Goal: Task Accomplishment & Management: Complete application form

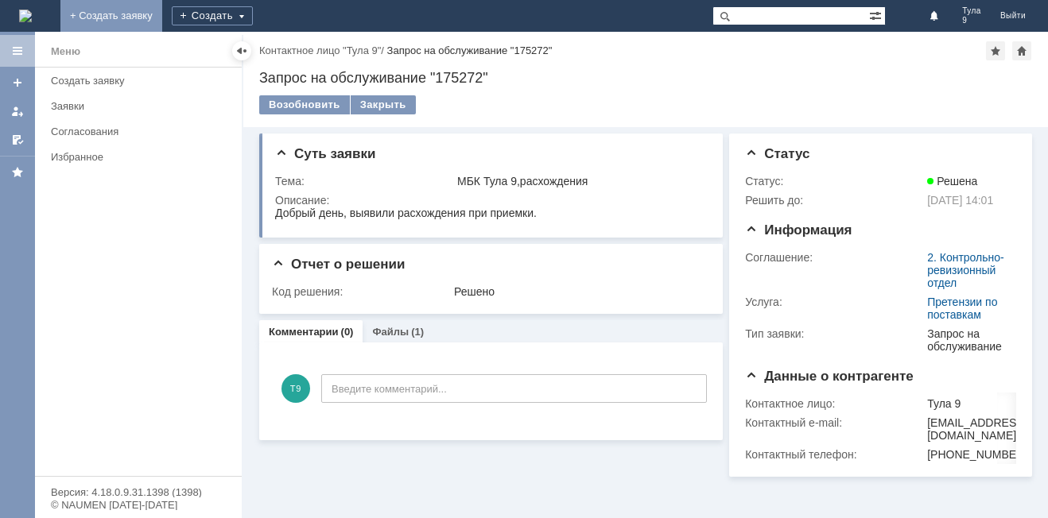
click at [162, 0] on link "+ Создать заявку" at bounding box center [111, 16] width 102 height 32
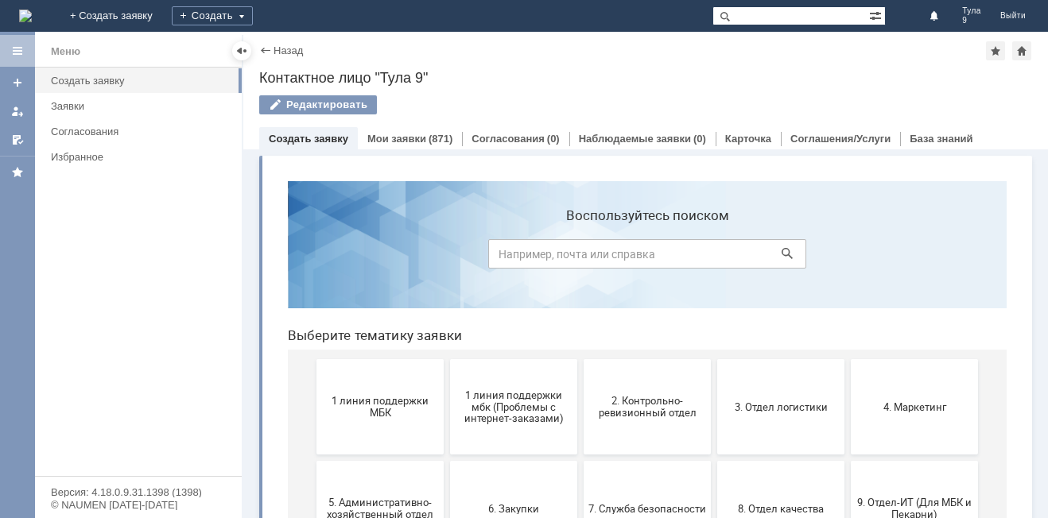
click at [374, 420] on button "1 линия поддержки МБК" at bounding box center [379, 406] width 127 height 95
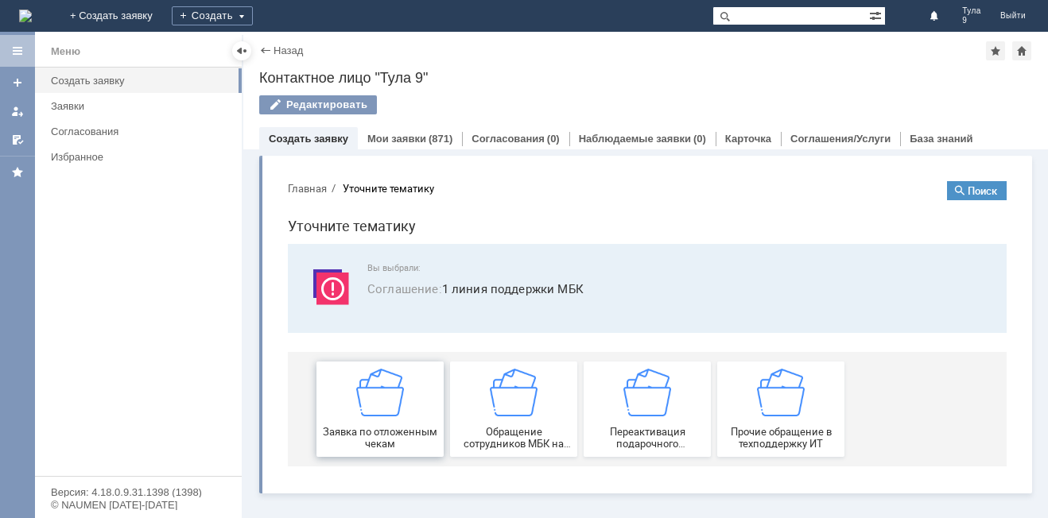
click at [404, 434] on span "Заявка по отложенным чекам" at bounding box center [380, 438] width 118 height 24
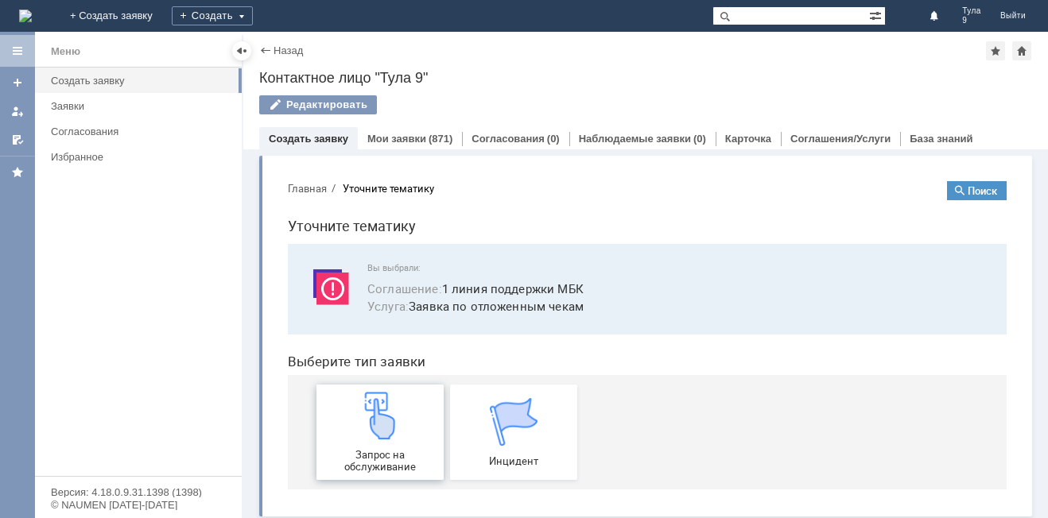
click at [403, 430] on div "Запрос на обслуживание" at bounding box center [380, 432] width 118 height 81
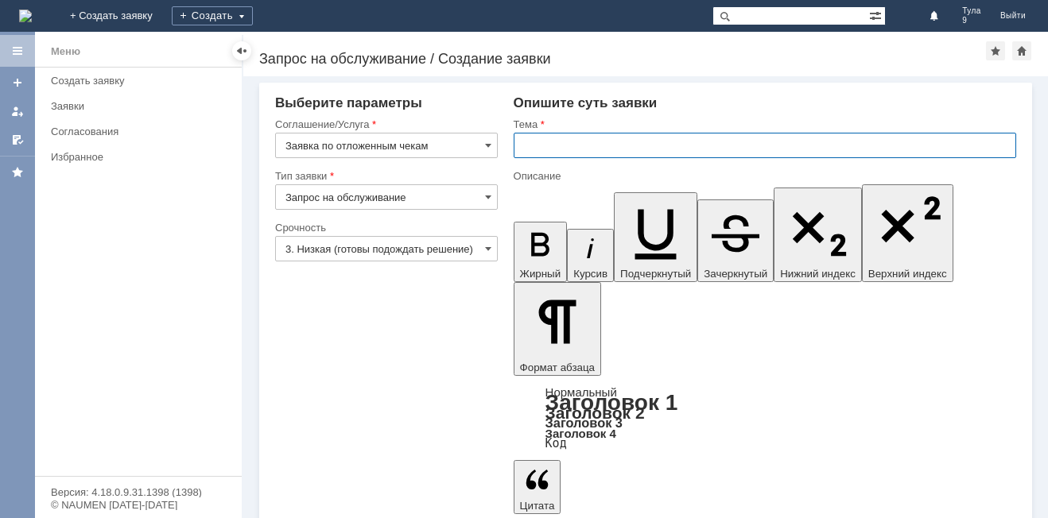
click at [608, 146] on input "text" at bounding box center [765, 145] width 503 height 25
type input "МБК Тула 9 отл чеки от 15.10.25"
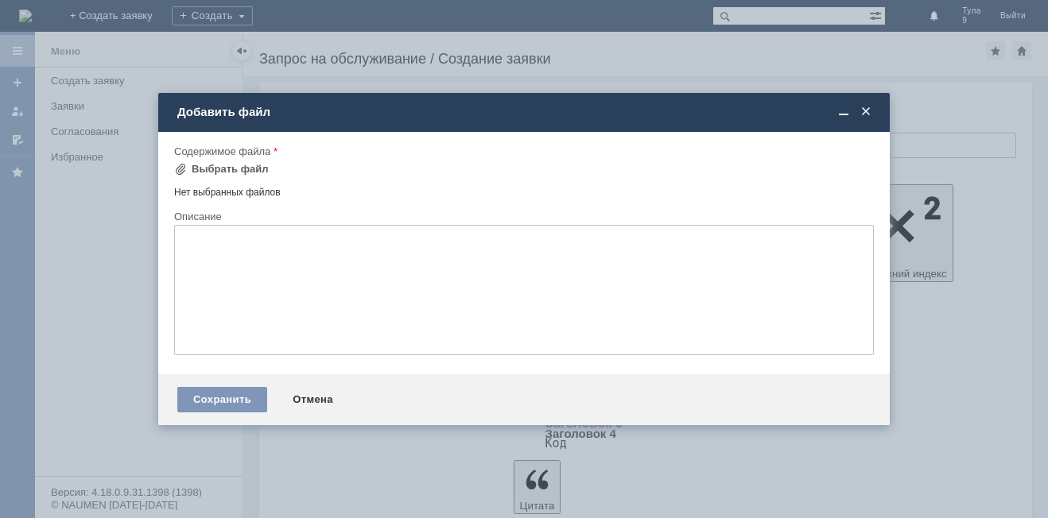
click at [230, 150] on div "Содержимое файла" at bounding box center [522, 151] width 697 height 10
click at [230, 167] on div "Выбрать файл" at bounding box center [230, 169] width 77 height 13
click at [215, 168] on div "Выбрать файл" at bounding box center [230, 169] width 77 height 13
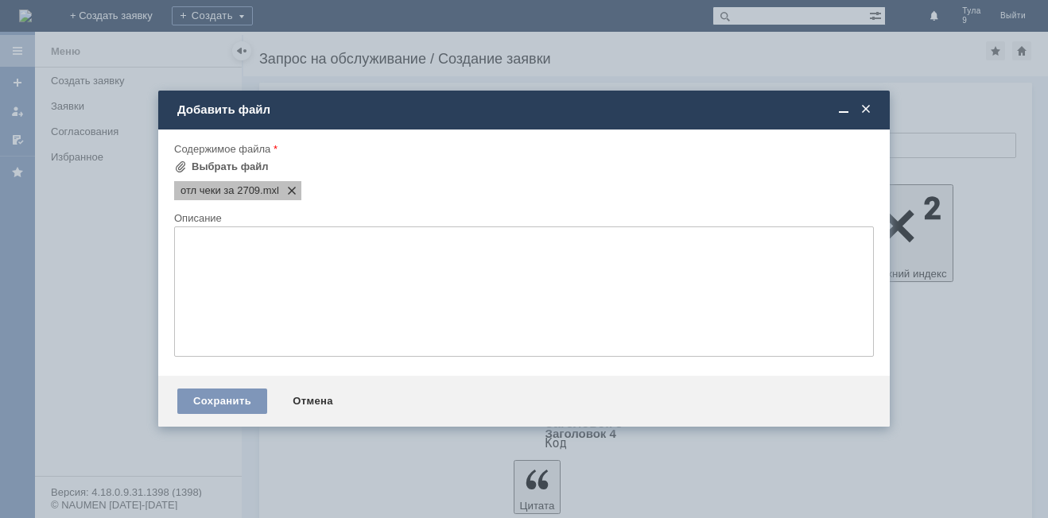
click at [287, 188] on span at bounding box center [288, 190] width 19 height 13
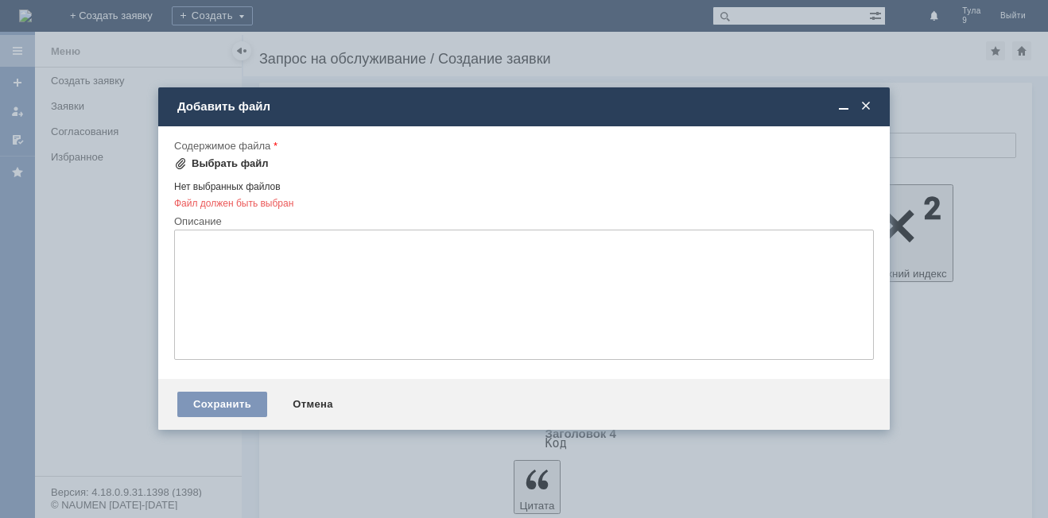
click at [215, 169] on div "Выбрать файл" at bounding box center [230, 163] width 77 height 13
click at [868, 103] on span at bounding box center [866, 106] width 16 height 14
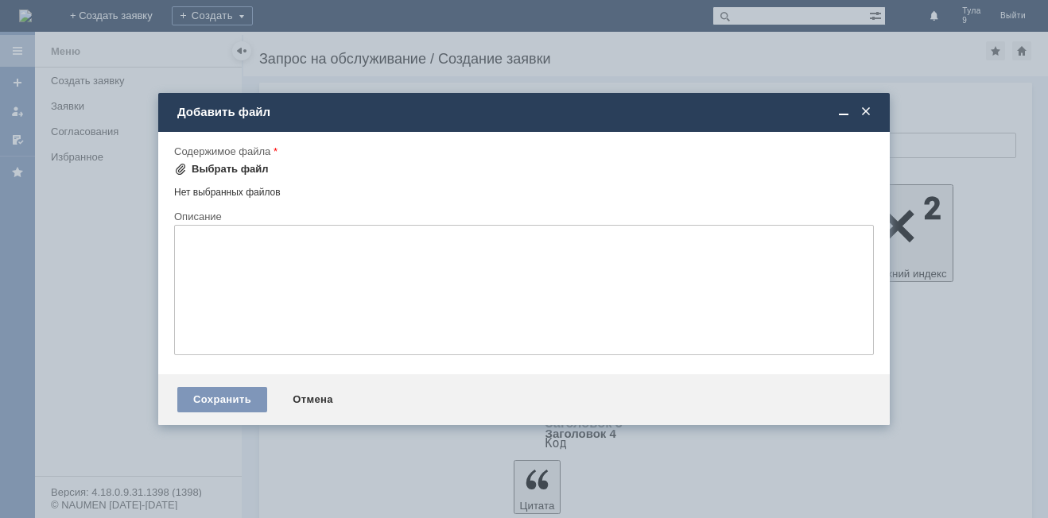
click at [250, 173] on div "Выбрать файл" at bounding box center [230, 169] width 77 height 13
